Goal: Task Accomplishment & Management: Manage account settings

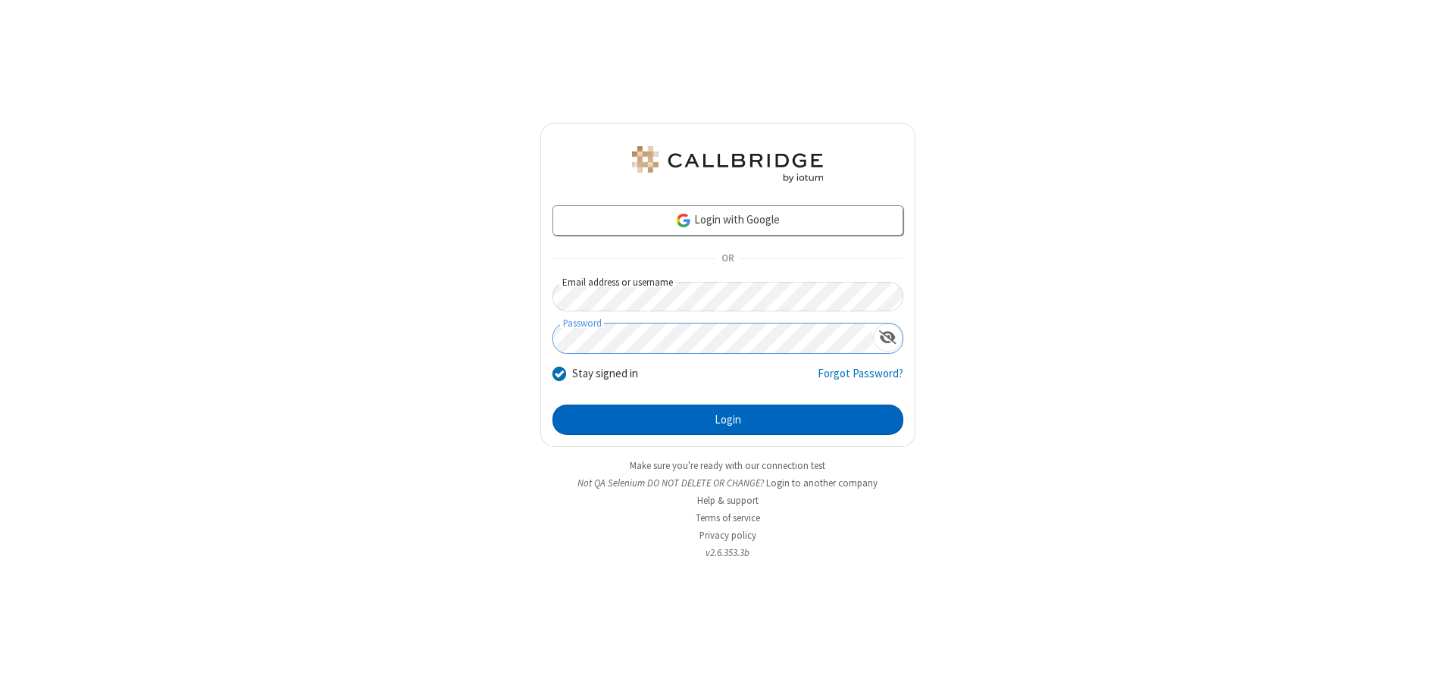
click at [728, 420] on button "Login" at bounding box center [727, 420] width 351 height 30
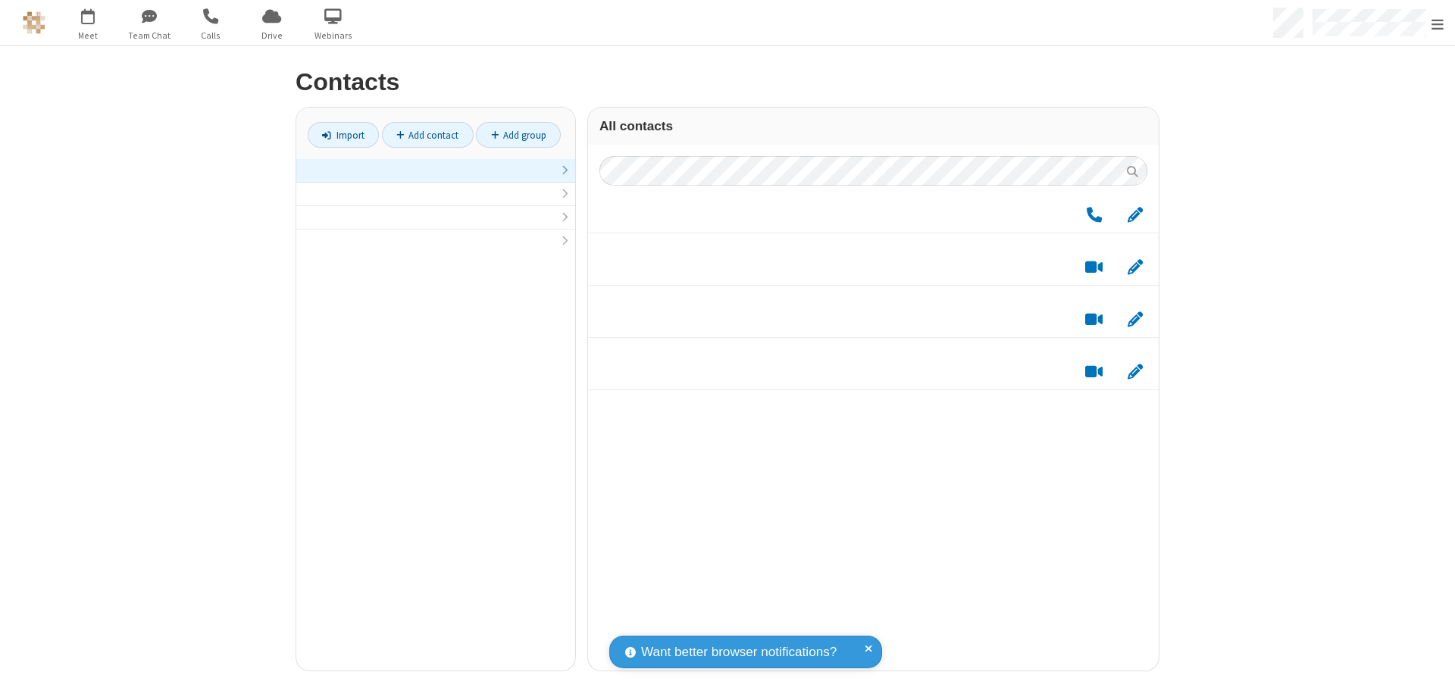
click at [436, 179] on link at bounding box center [435, 170] width 279 height 23
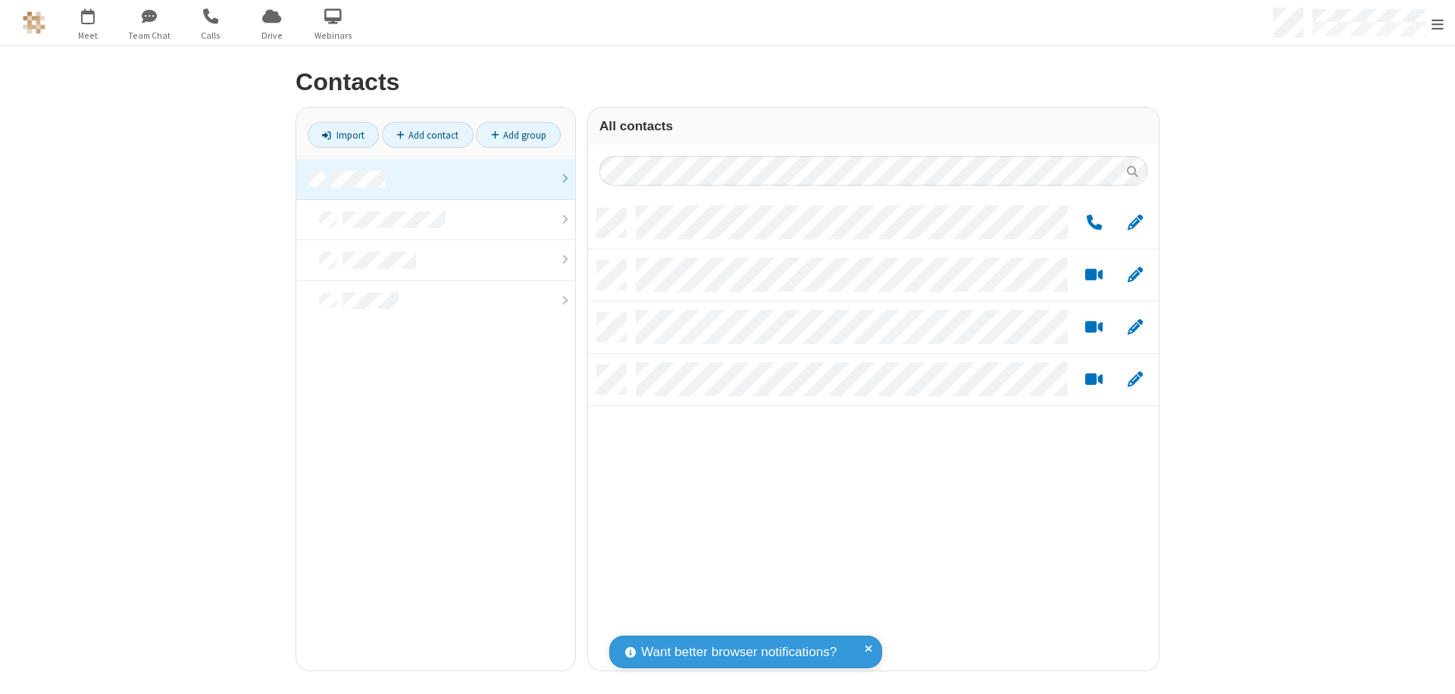
scroll to position [462, 559]
click at [518, 135] on link "Add group" at bounding box center [518, 135] width 85 height 26
